Goal: Transaction & Acquisition: Purchase product/service

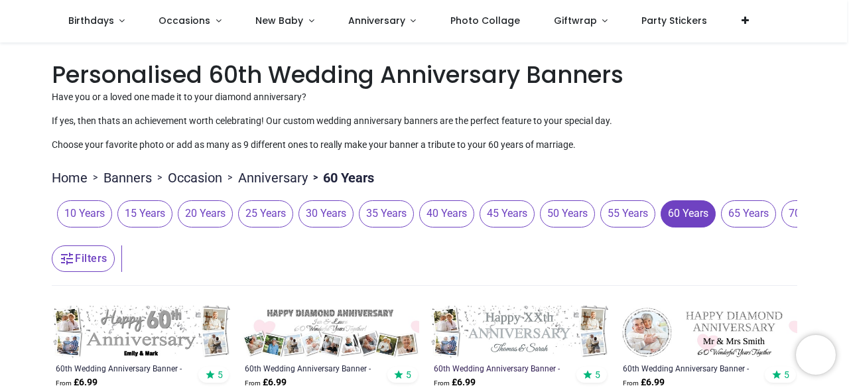
scroll to position [133, 0]
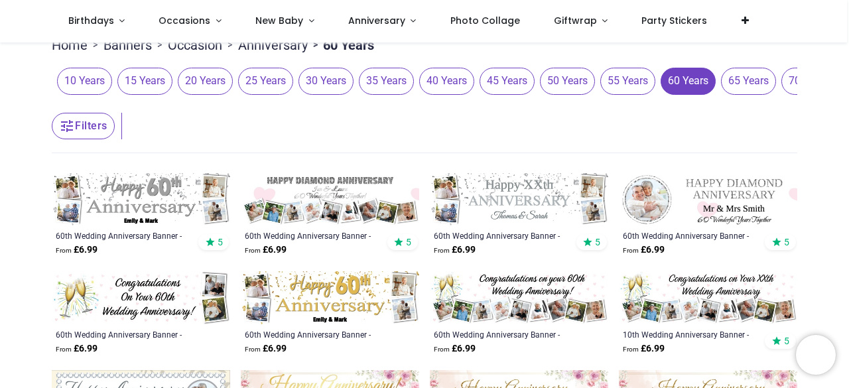
click at [365, 188] on img at bounding box center [330, 200] width 178 height 54
click at [528, 286] on img at bounding box center [519, 298] width 178 height 54
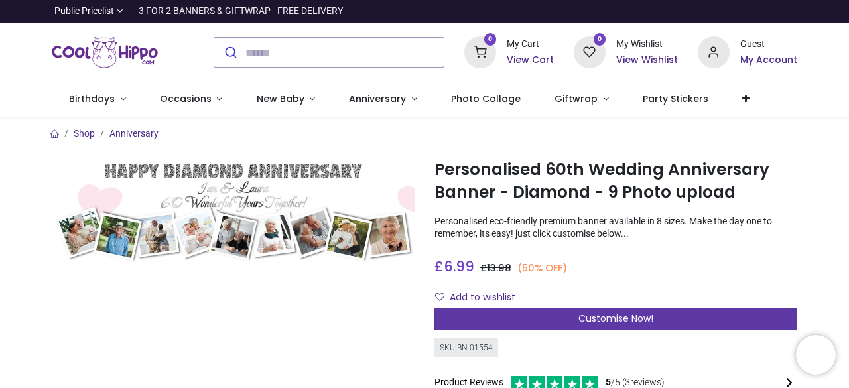
click at [635, 317] on span "Customise Now!" at bounding box center [615, 318] width 75 height 13
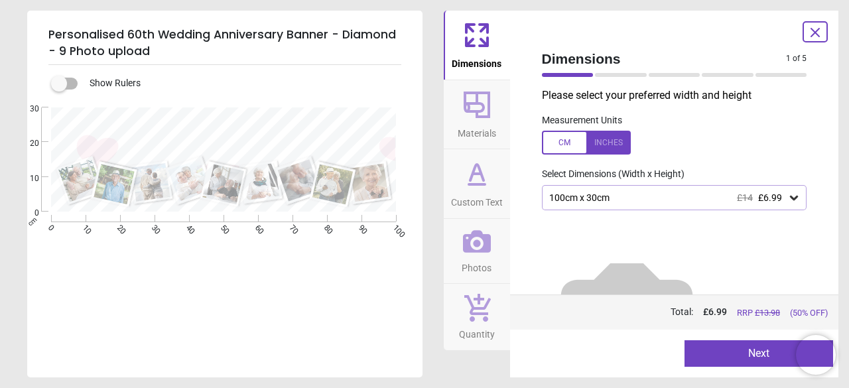
click at [787, 194] on icon at bounding box center [793, 197] width 13 height 13
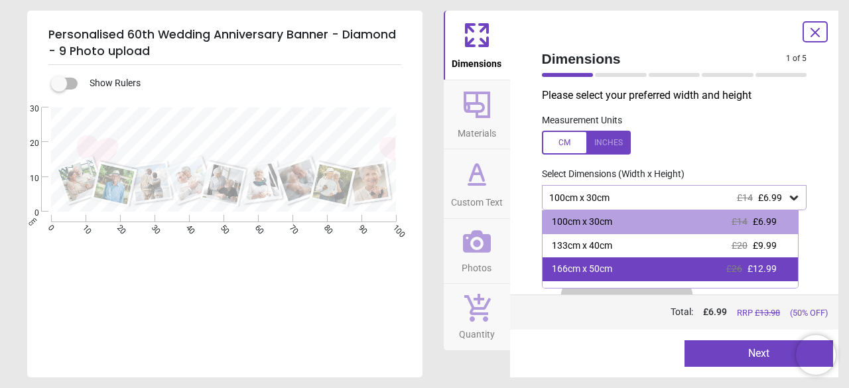
click at [604, 268] on div "166cm x 50cm" at bounding box center [582, 269] width 60 height 13
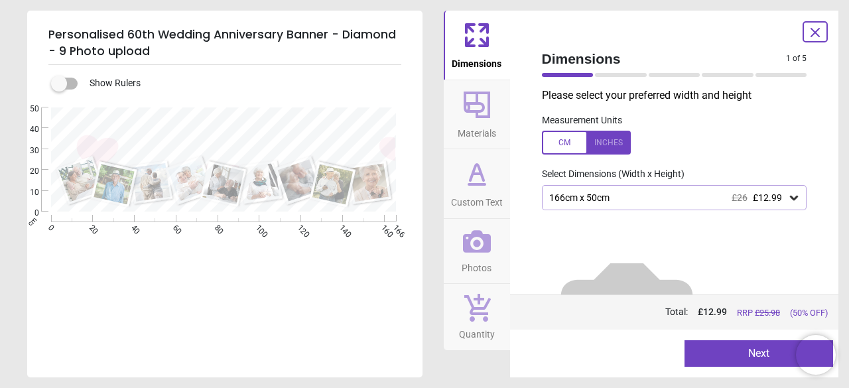
click at [621, 148] on div at bounding box center [586, 143] width 89 height 24
click at [790, 200] on icon at bounding box center [794, 198] width 8 height 5
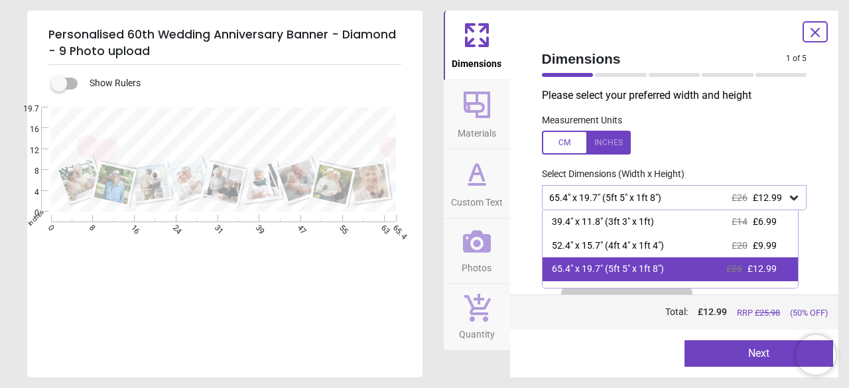
click at [651, 268] on div "65.4" x 19.7" (5ft 5" x 1ft 8")" at bounding box center [608, 269] width 112 height 13
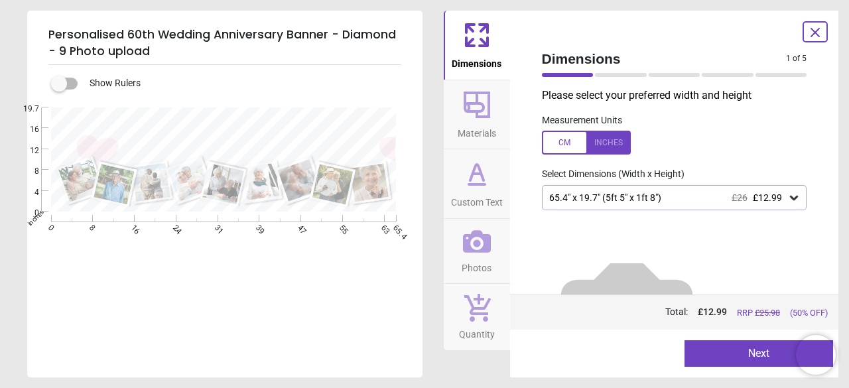
click at [560, 141] on div at bounding box center [586, 143] width 89 height 24
click at [712, 352] on button "Next" at bounding box center [758, 353] width 149 height 27
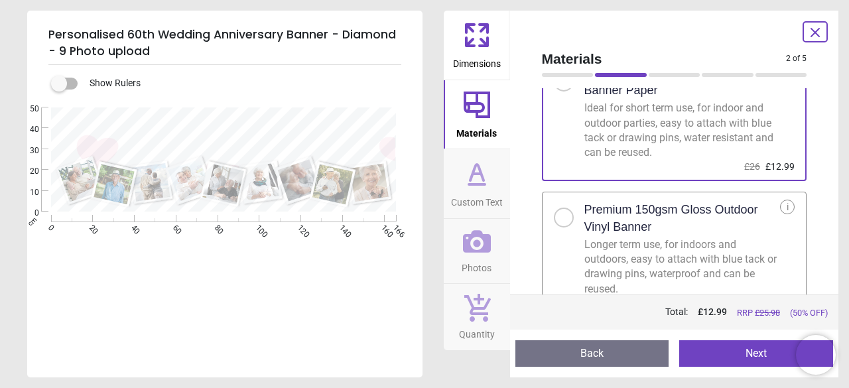
scroll to position [80, 0]
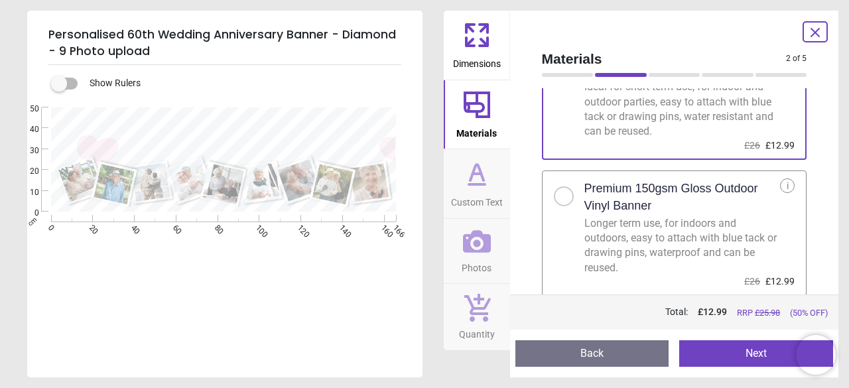
click at [712, 351] on button "Next" at bounding box center [756, 353] width 154 height 27
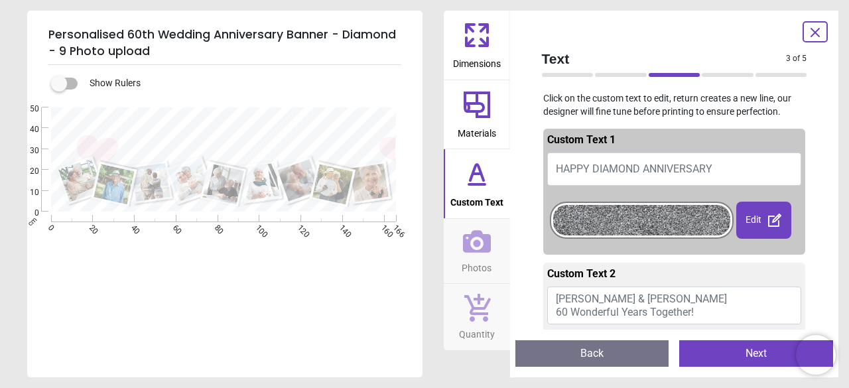
click at [623, 213] on div at bounding box center [641, 220] width 177 height 31
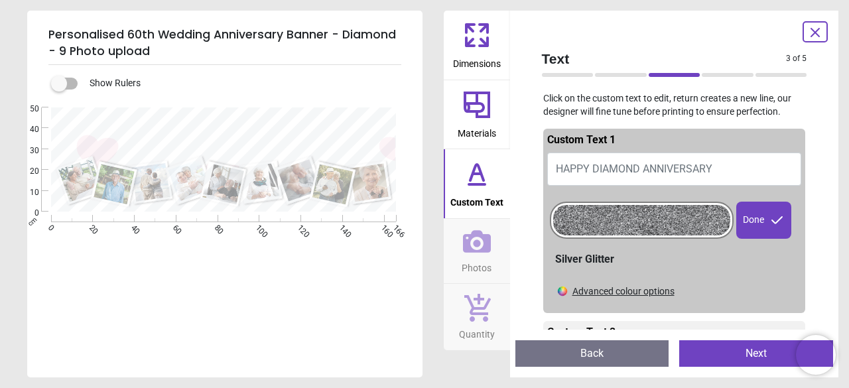
click at [634, 167] on span "HAPPY DIAMOND ANNIVERSARY" at bounding box center [634, 168] width 156 height 13
click at [717, 352] on button "Next" at bounding box center [756, 353] width 154 height 27
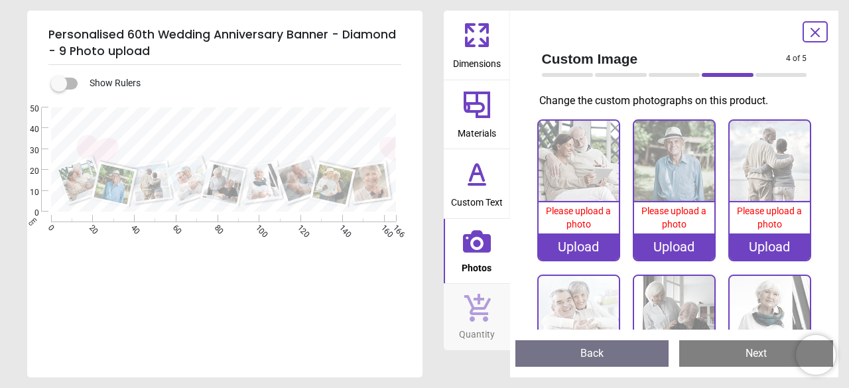
click at [252, 133] on div ".cls-1 { filter: url(#drop-shadow-2); } .cls-1, .cls-2, .cls-3, .cls-4, .cls-5,…" at bounding box center [223, 159] width 393 height 104
click at [554, 351] on button "Back" at bounding box center [592, 353] width 154 height 27
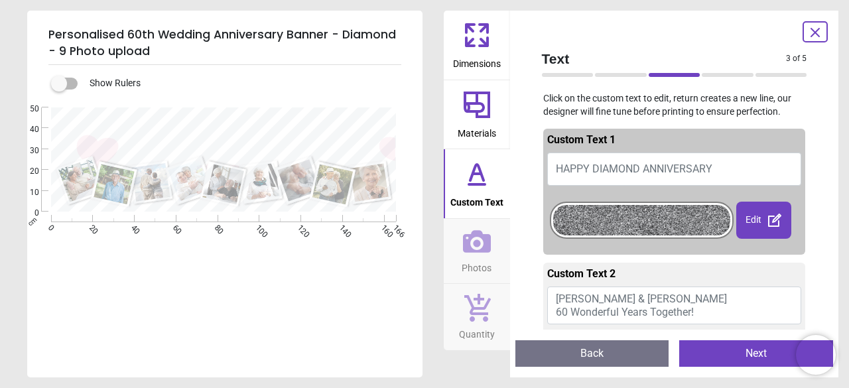
drag, startPoint x: 613, startPoint y: 300, endPoint x: 605, endPoint y: 296, distance: 8.0
click at [611, 299] on button "[PERSON_NAME] & [PERSON_NAME] 60 Wonderful Years Together!" at bounding box center [674, 304] width 255 height 37
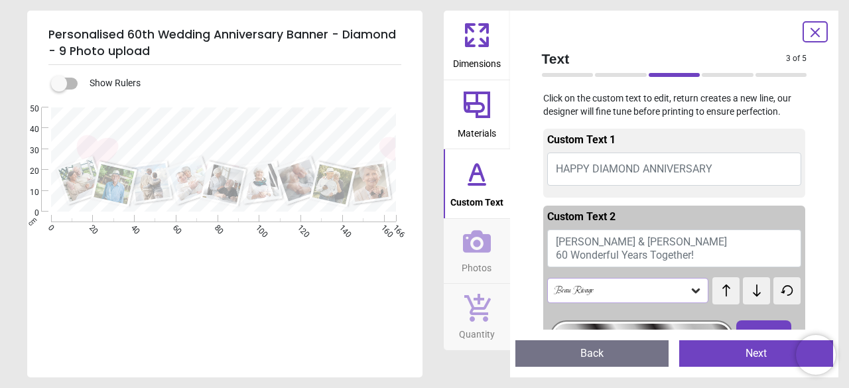
drag, startPoint x: 556, startPoint y: 241, endPoint x: 588, endPoint y: 241, distance: 31.8
click at [588, 241] on span "[PERSON_NAME] & [PERSON_NAME] 60 Wonderful Years Together!" at bounding box center [641, 247] width 171 height 25
click at [618, 238] on button "[PERSON_NAME] & [PERSON_NAME] 60 Wonderful Years Together!" at bounding box center [674, 247] width 255 height 37
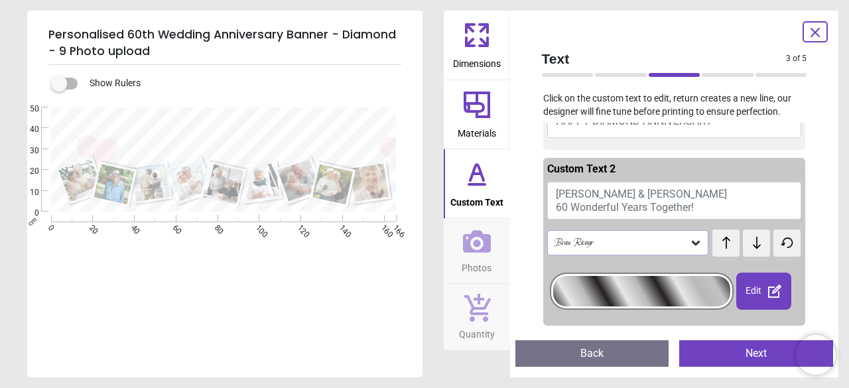
scroll to position [66, 0]
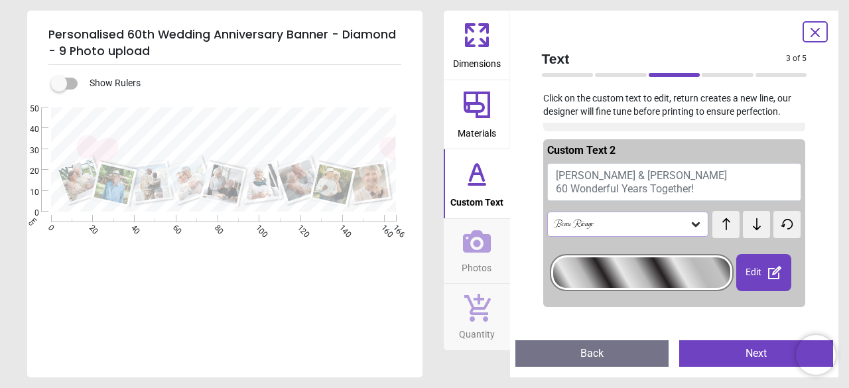
click at [613, 169] on button "[PERSON_NAME] & [PERSON_NAME] 60 Wonderful Years Together!" at bounding box center [674, 181] width 255 height 37
click at [621, 177] on button "[PERSON_NAME] & [PERSON_NAME] 60 Wonderful Years Together!" at bounding box center [674, 181] width 255 height 37
click at [621, 178] on button "[PERSON_NAME] & [PERSON_NAME] 60 Wonderful Years Together!" at bounding box center [674, 181] width 255 height 37
click at [572, 176] on span "[PERSON_NAME] & [PERSON_NAME] 60 Wonderful Years Together!" at bounding box center [641, 181] width 171 height 25
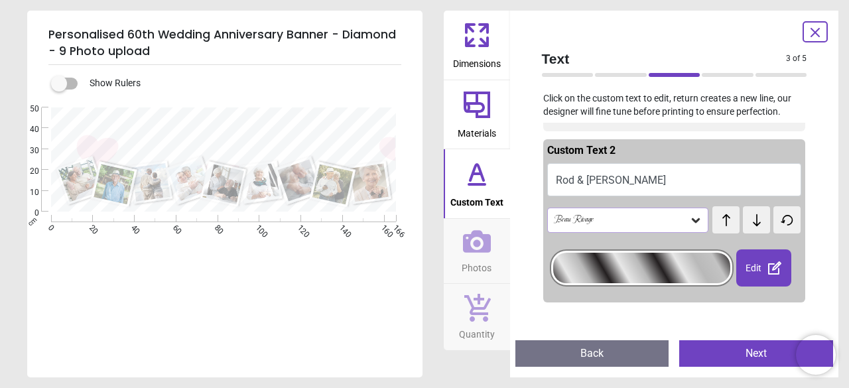
click at [634, 178] on button "Rod & [PERSON_NAME]" at bounding box center [674, 179] width 255 height 33
click at [614, 182] on button "Rod & [PERSON_NAME]" at bounding box center [674, 179] width 255 height 33
click at [628, 181] on button "Rod & [PERSON_NAME]" at bounding box center [674, 179] width 255 height 33
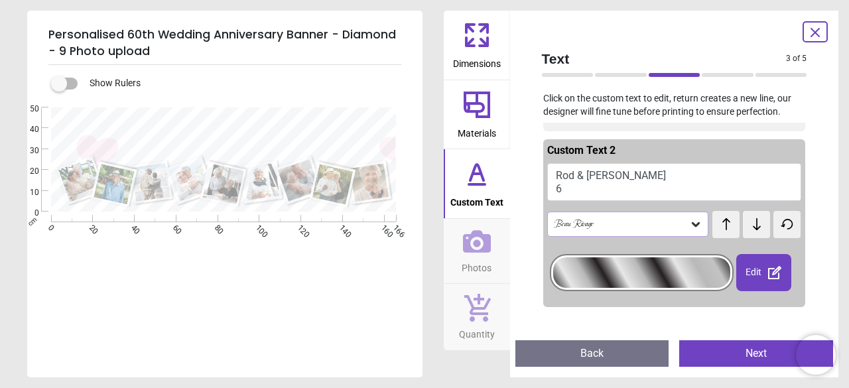
scroll to position [1, 0]
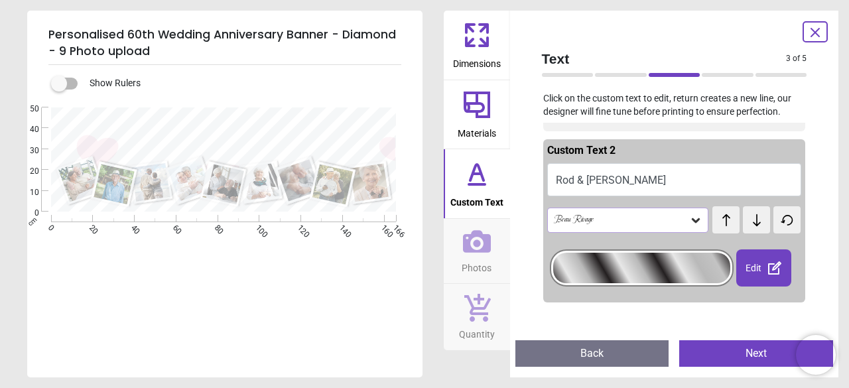
type textarea "**********"
click at [720, 350] on button "Next" at bounding box center [756, 353] width 154 height 27
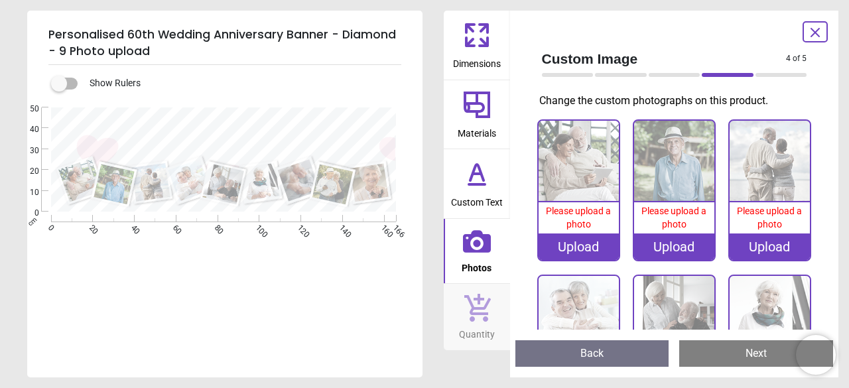
click at [580, 249] on div "Upload" at bounding box center [578, 246] width 80 height 27
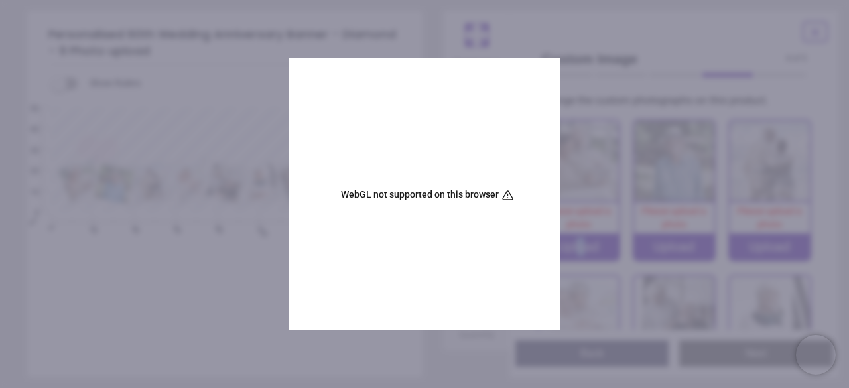
click at [525, 208] on div "WebGL not supported on this browser" at bounding box center [424, 194] width 272 height 272
click at [507, 198] on icon at bounding box center [508, 196] width 12 height 12
click at [166, 95] on div "Show Rulers .cls-1 { filter: url(#drop-shadow-2); } .cls-1, .cls-2, .cls-3, .cl…" at bounding box center [224, 221] width 395 height 312
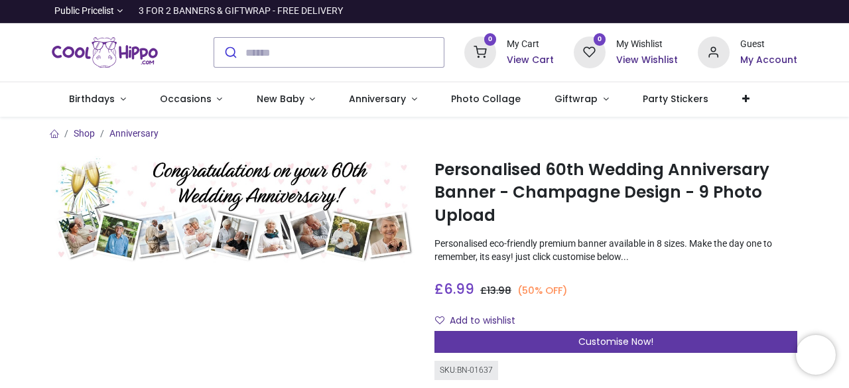
click at [508, 334] on div "Customise Now!" at bounding box center [615, 342] width 363 height 23
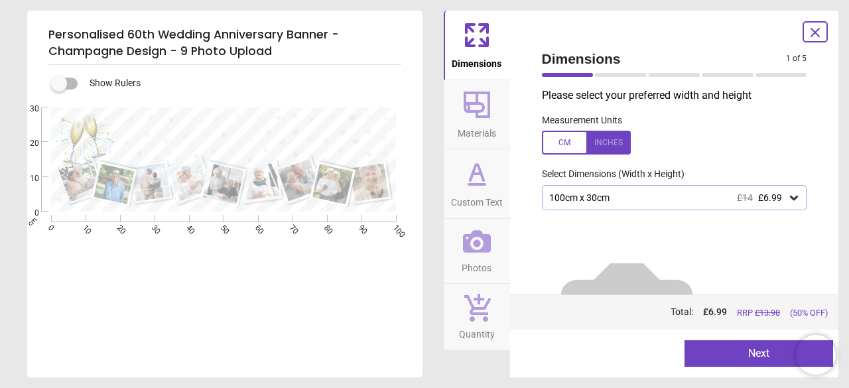
click at [598, 189] on div "100cm x 30cm £14 £6.99" at bounding box center [674, 197] width 265 height 25
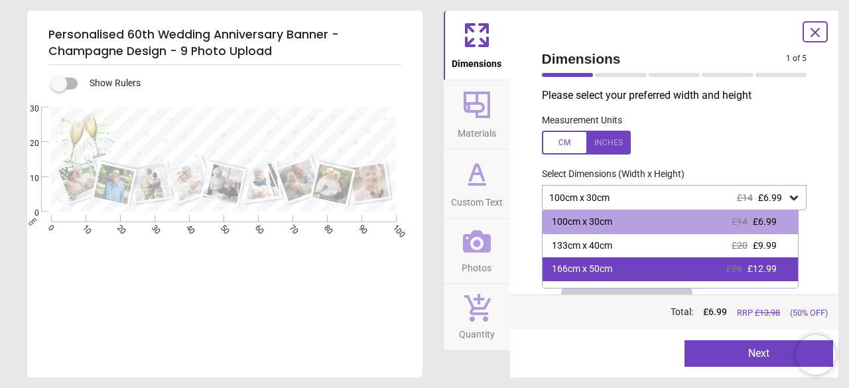
click at [591, 273] on div "166cm x 50cm" at bounding box center [582, 269] width 60 height 13
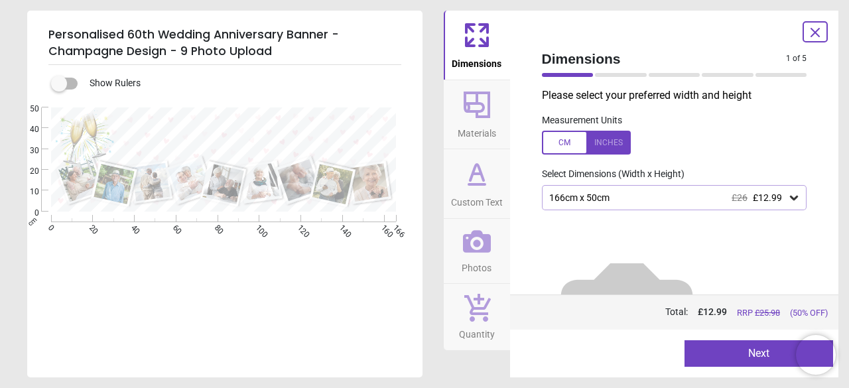
click at [699, 345] on button "Next" at bounding box center [758, 353] width 149 height 27
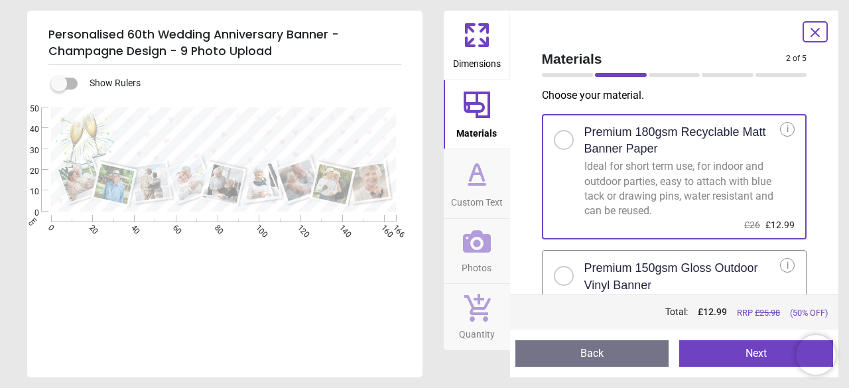
click at [717, 347] on button "Next" at bounding box center [756, 353] width 154 height 27
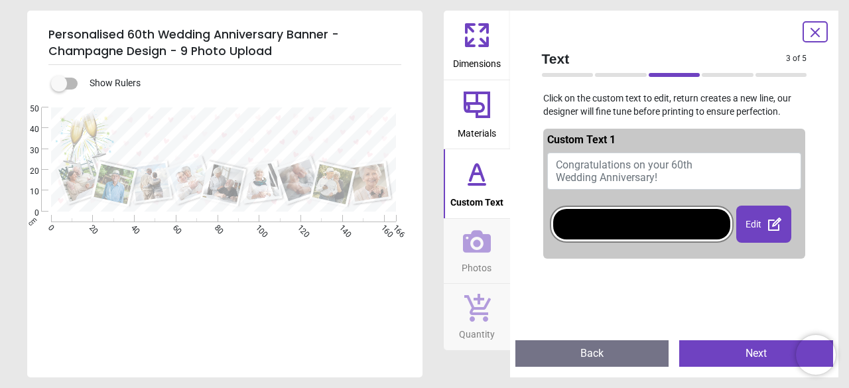
click at [655, 179] on span "Congratulations on your 60th Wedding Anniversary!" at bounding box center [624, 170] width 137 height 25
click at [694, 162] on button "Congratulations on your 60th Wedding Anniversary Rod & Aileen" at bounding box center [674, 171] width 255 height 37
click at [739, 161] on button "Congratulations on your 60th Wedding Anniversary Rod & Aileen" at bounding box center [674, 171] width 255 height 37
click at [554, 180] on button "Congratulations on your 60th Wedding Anniversary Rod & Aileen" at bounding box center [674, 171] width 255 height 37
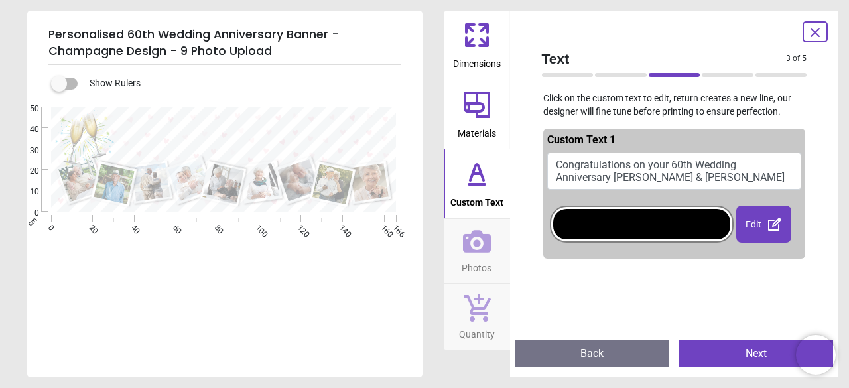
click at [675, 162] on button "Congratulations on your 60th Wedding Anniversary Rod & Aileen" at bounding box center [674, 171] width 255 height 37
click at [670, 166] on button "Congratulations on your 60th Wedding Anniversary Rod & Aileen" at bounding box center [674, 171] width 255 height 37
click at [320, 114] on textarea "**********" at bounding box center [249, 133] width 276 height 46
type textarea "**********"
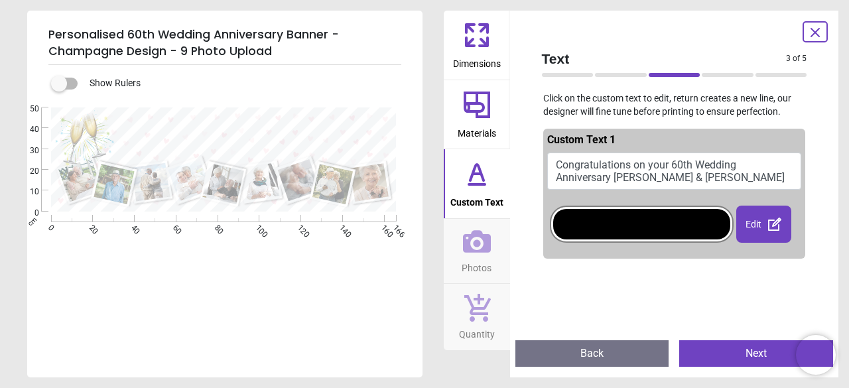
click at [739, 168] on button "Congratulations on your 60th Wedding Anniversary Rod & Aileen" at bounding box center [674, 171] width 255 height 37
click at [735, 162] on button "Congratulations on your 60th Wedding Anniversary Rod & Aileen" at bounding box center [674, 171] width 255 height 37
drag, startPoint x: 607, startPoint y: 176, endPoint x: 599, endPoint y: 174, distance: 8.2
click at [599, 174] on button "Congratulations on your 60th Wedding Anniversary Rod & Aileen" at bounding box center [674, 171] width 255 height 37
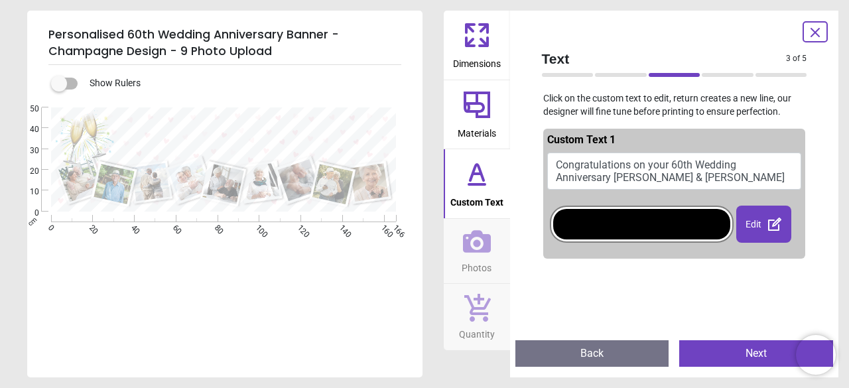
click at [698, 352] on button "Next" at bounding box center [756, 353] width 154 height 27
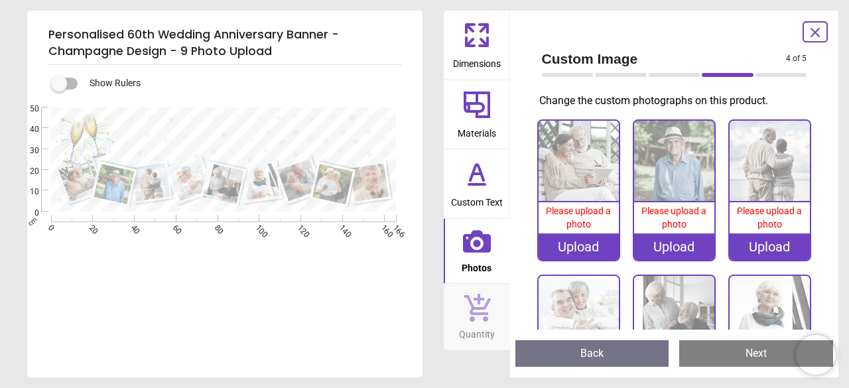
click at [558, 238] on div "Upload" at bounding box center [578, 246] width 80 height 27
